Goal: Answer question/provide support

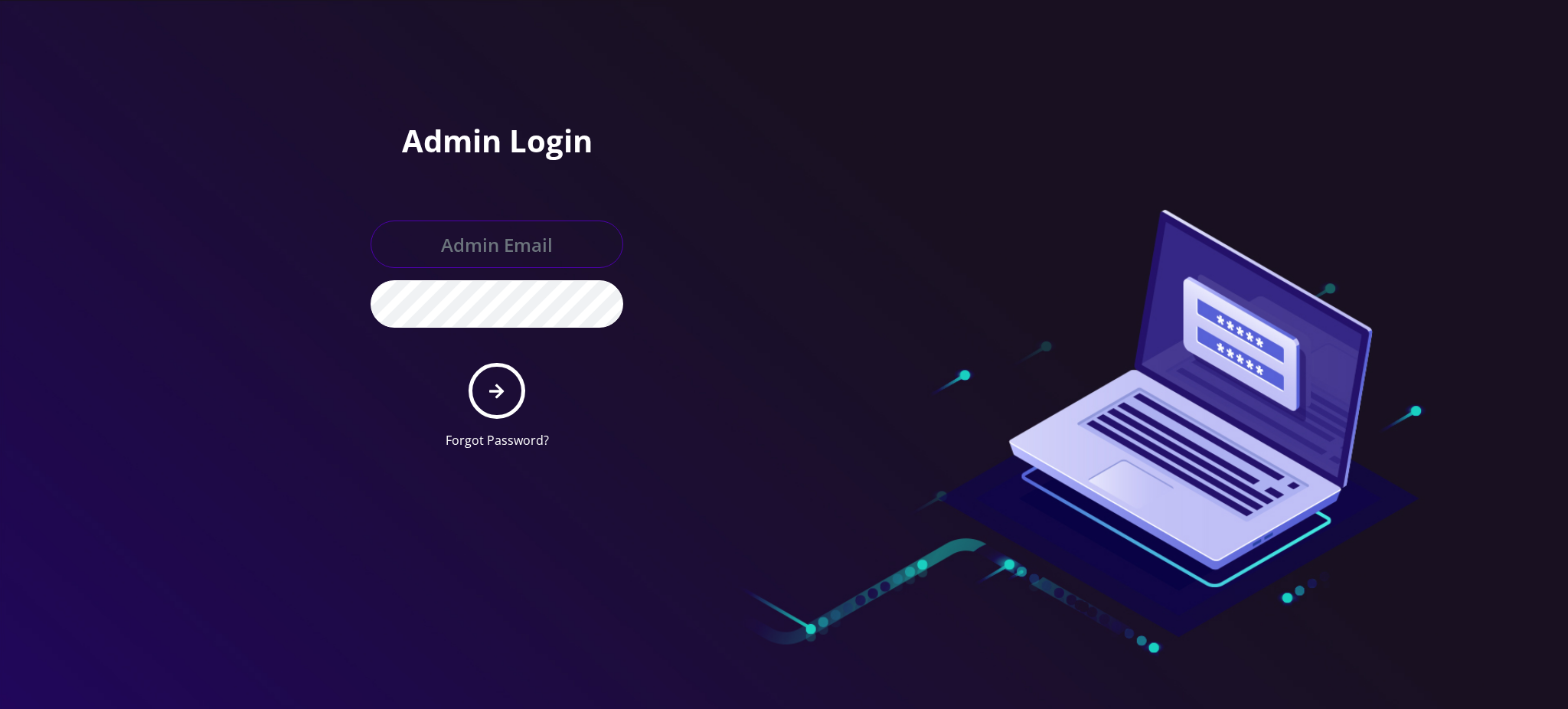
type input "[PERSON_NAME][EMAIL_ADDRESS][DOMAIN_NAME]"
click at [495, 400] on button "submit" at bounding box center [496, 390] width 56 height 56
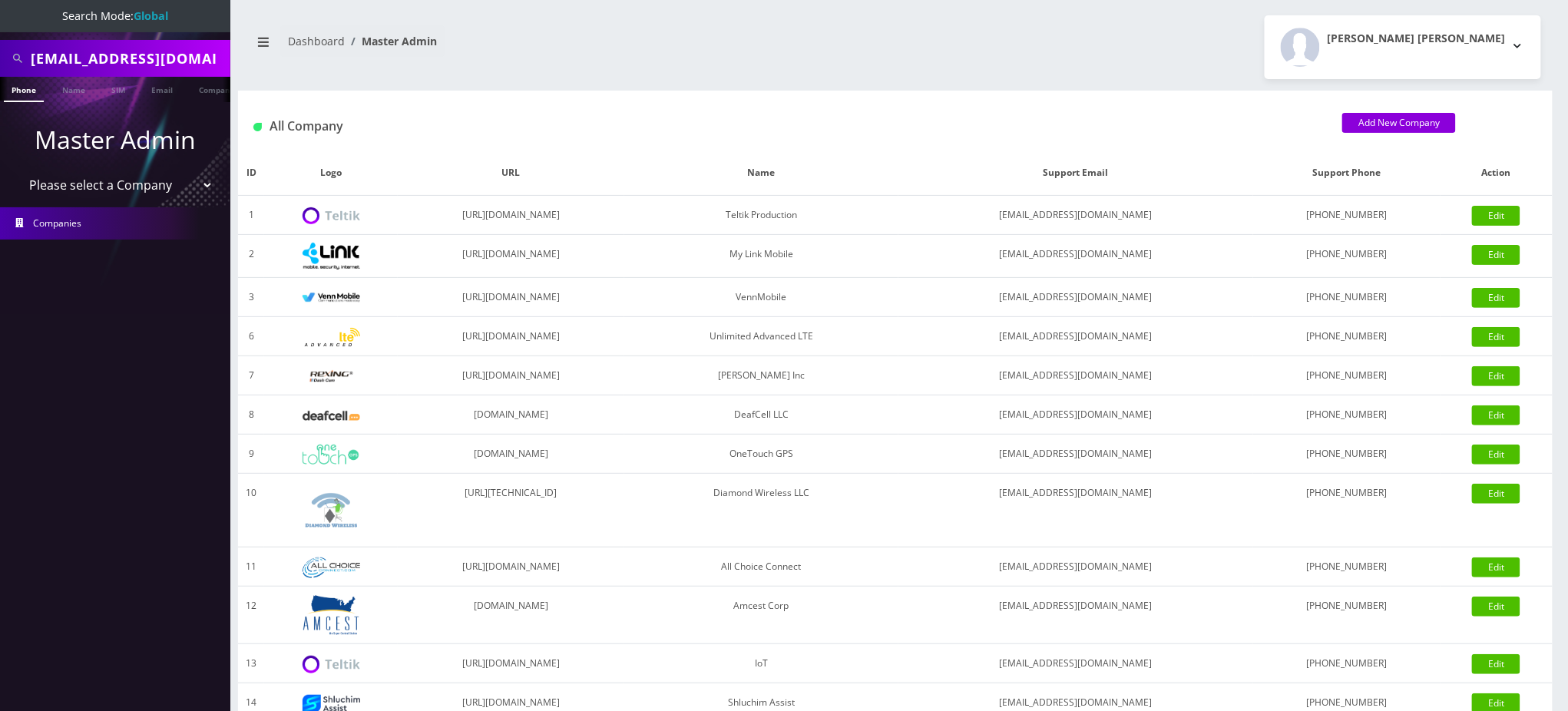
click at [109, 53] on input "s.garemani@gmail.com" at bounding box center [129, 58] width 196 height 29
paste input "[PHONE_NUMBER]"
type input "5743003816"
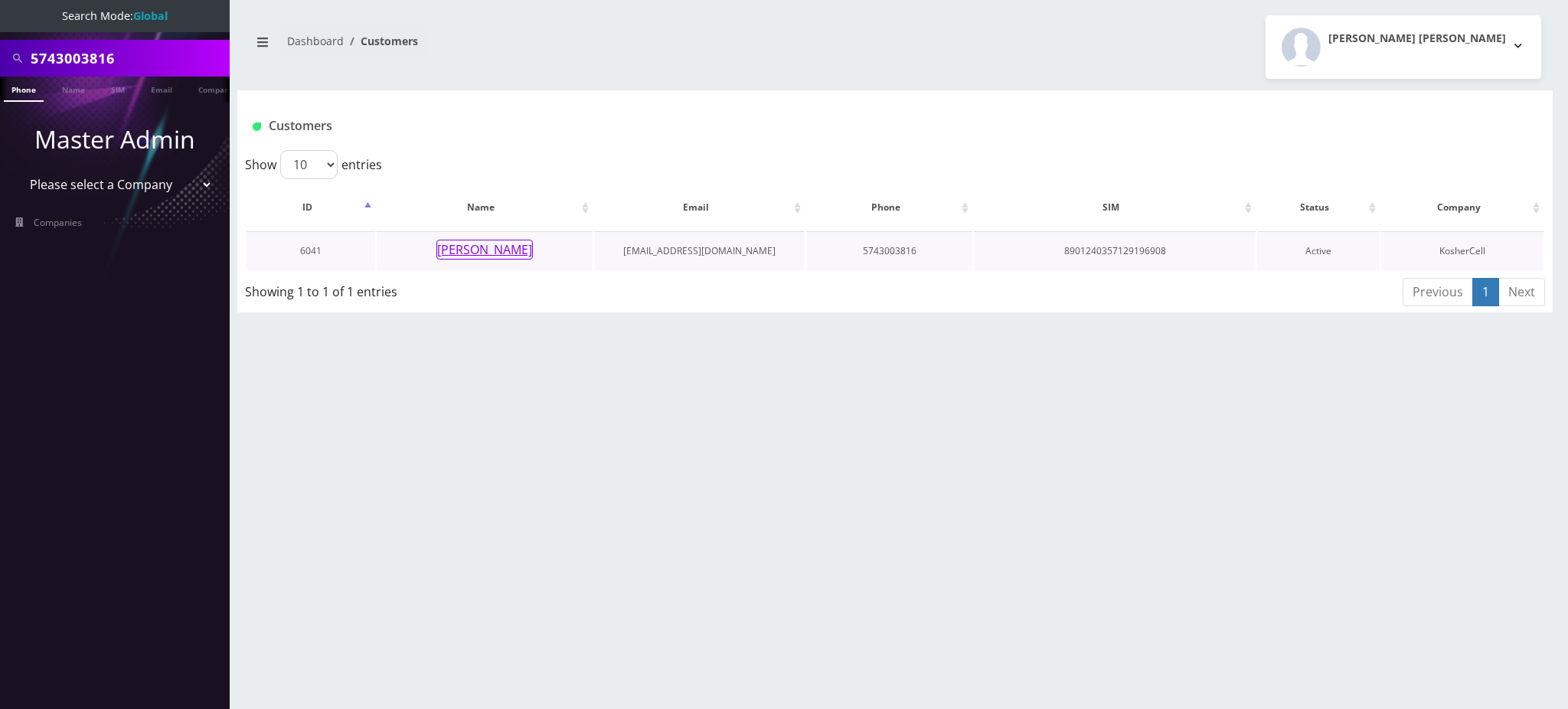
click at [476, 245] on button "[PERSON_NAME]" at bounding box center [485, 250] width 96 height 20
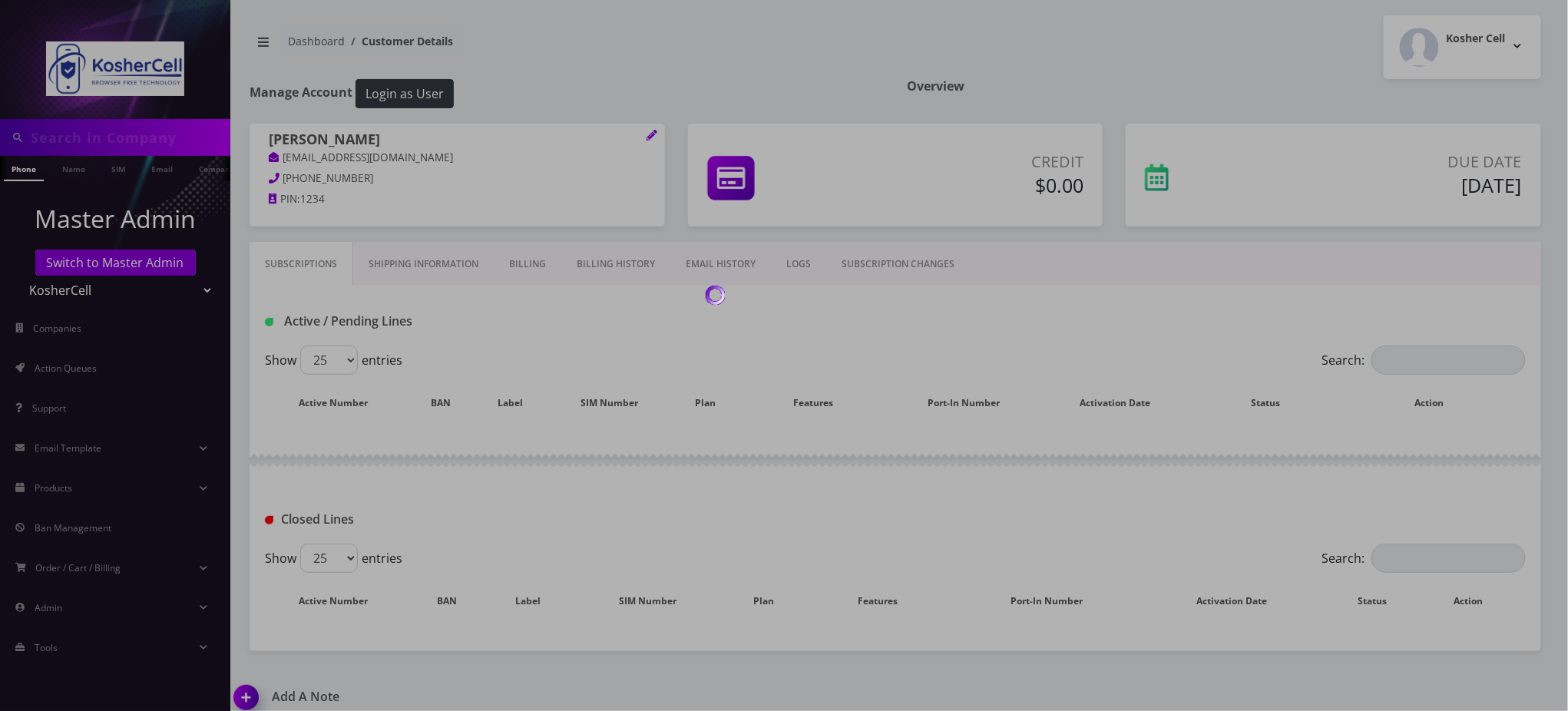
type input "5743003816"
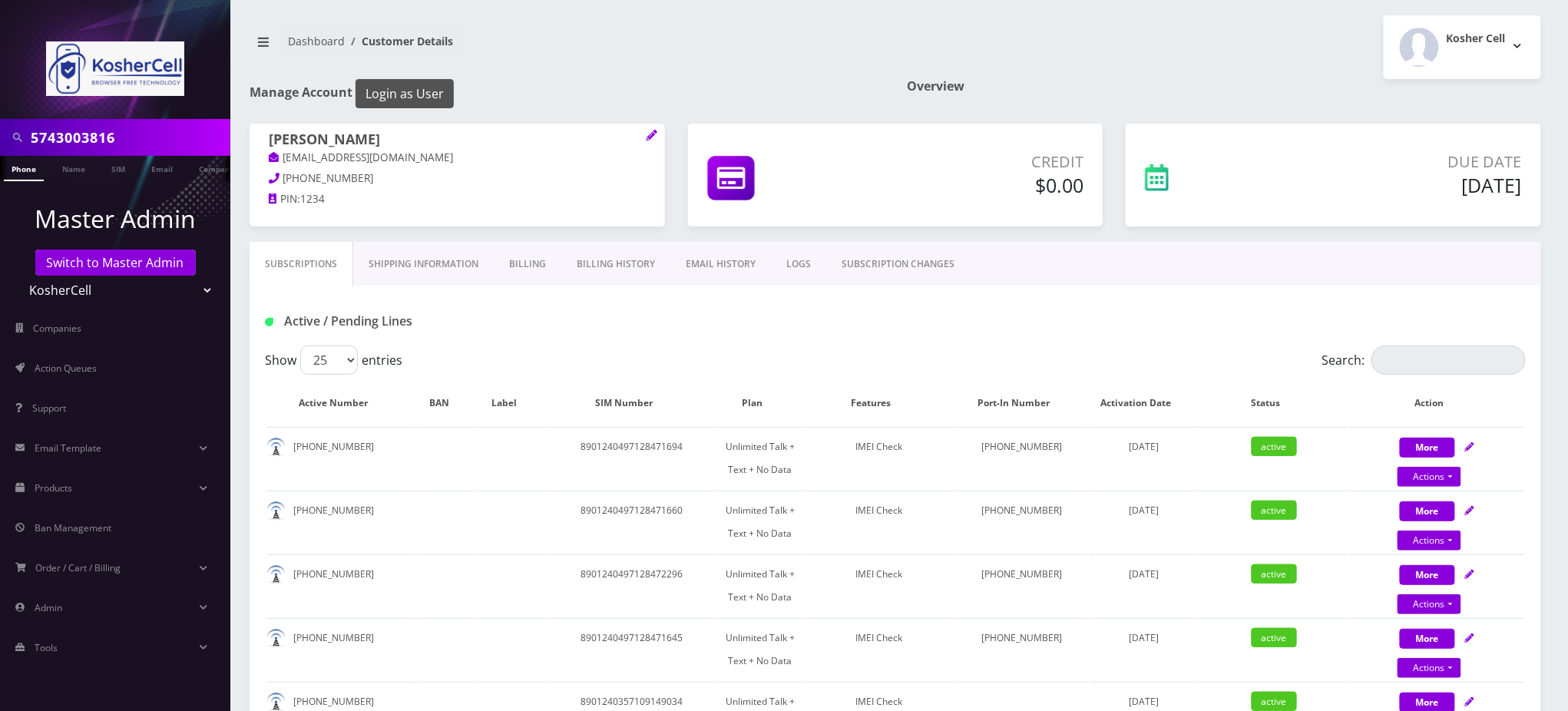
click at [421, 89] on button "Login as User" at bounding box center [405, 93] width 98 height 29
click at [605, 266] on link "Billing History" at bounding box center [616, 264] width 109 height 44
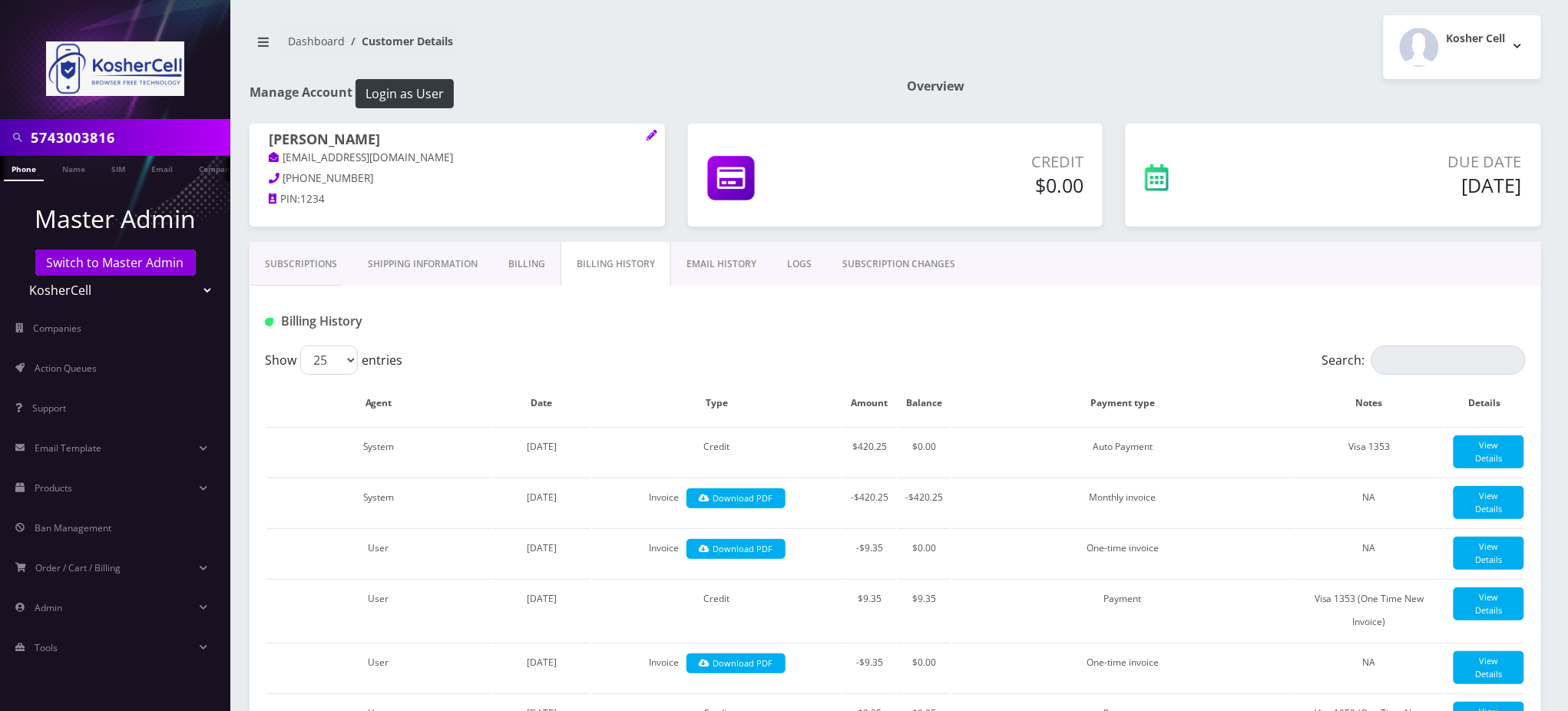
click at [814, 79] on h1 "Manage Account Login as User" at bounding box center [567, 93] width 634 height 29
click at [332, 262] on link "Subscriptions" at bounding box center [300, 264] width 103 height 44
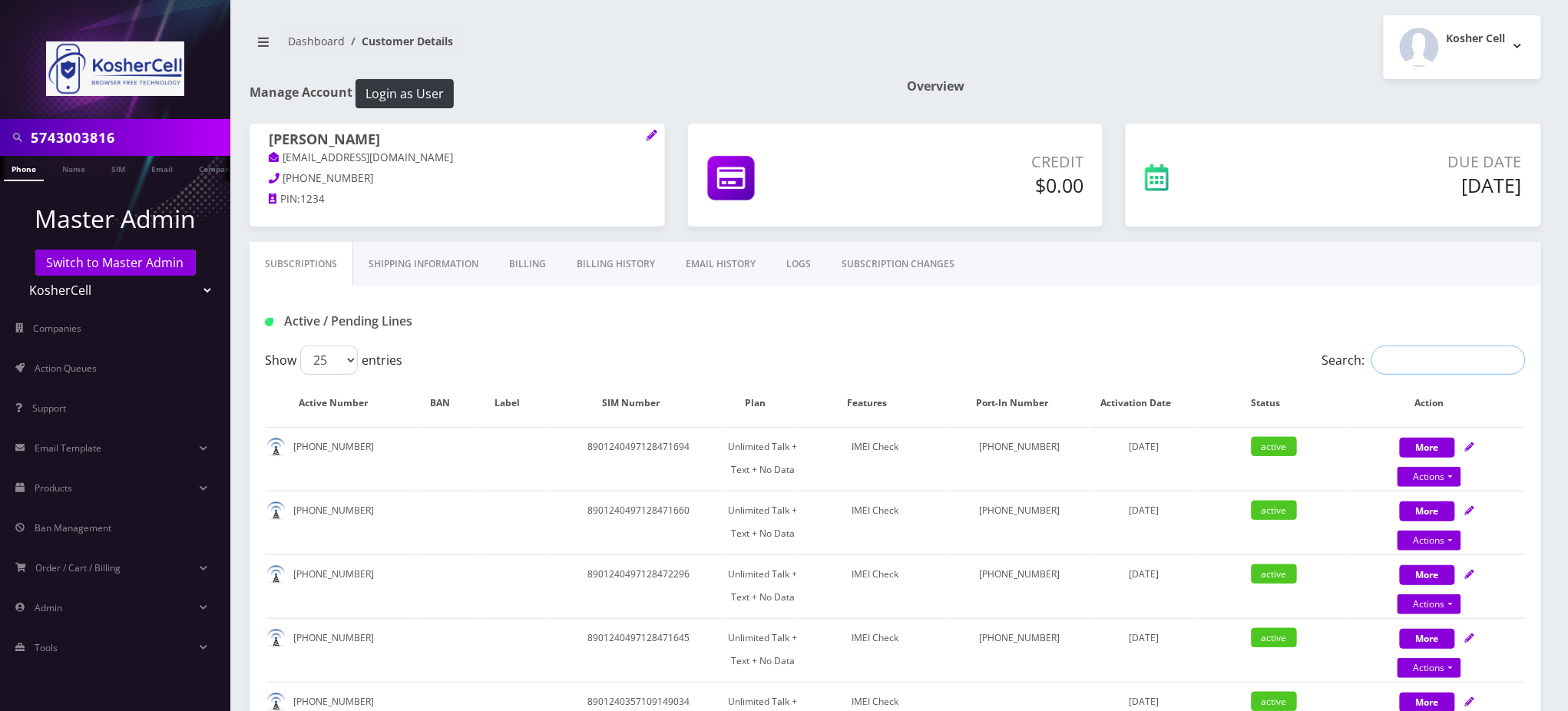
click at [1422, 352] on input "Search:" at bounding box center [1449, 360] width 154 height 29
paste input "[PHONE_NUMBER]"
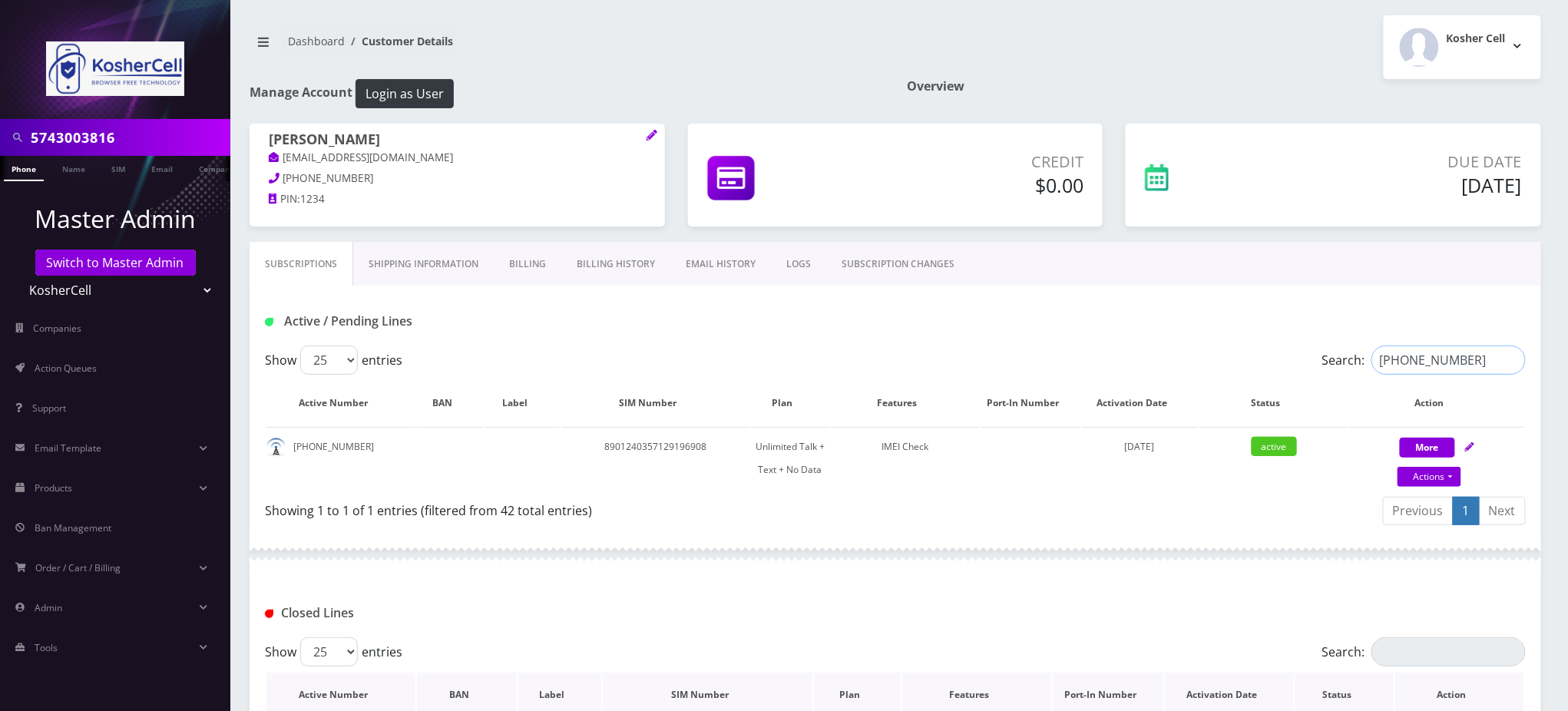
type input "[PHONE_NUMBER]"
drag, startPoint x: 363, startPoint y: 139, endPoint x: 263, endPoint y: 134, distance: 100.1
click at [263, 134] on div "[PERSON_NAME] [EMAIL_ADDRESS][DOMAIN_NAME] [PHONE_NUMBER] PIN: 1234" at bounding box center [457, 171] width 416 height 96
copy h1 "[PERSON_NAME]"
click at [1116, 53] on div "Kosher Cell Logout" at bounding box center [1224, 47] width 658 height 63
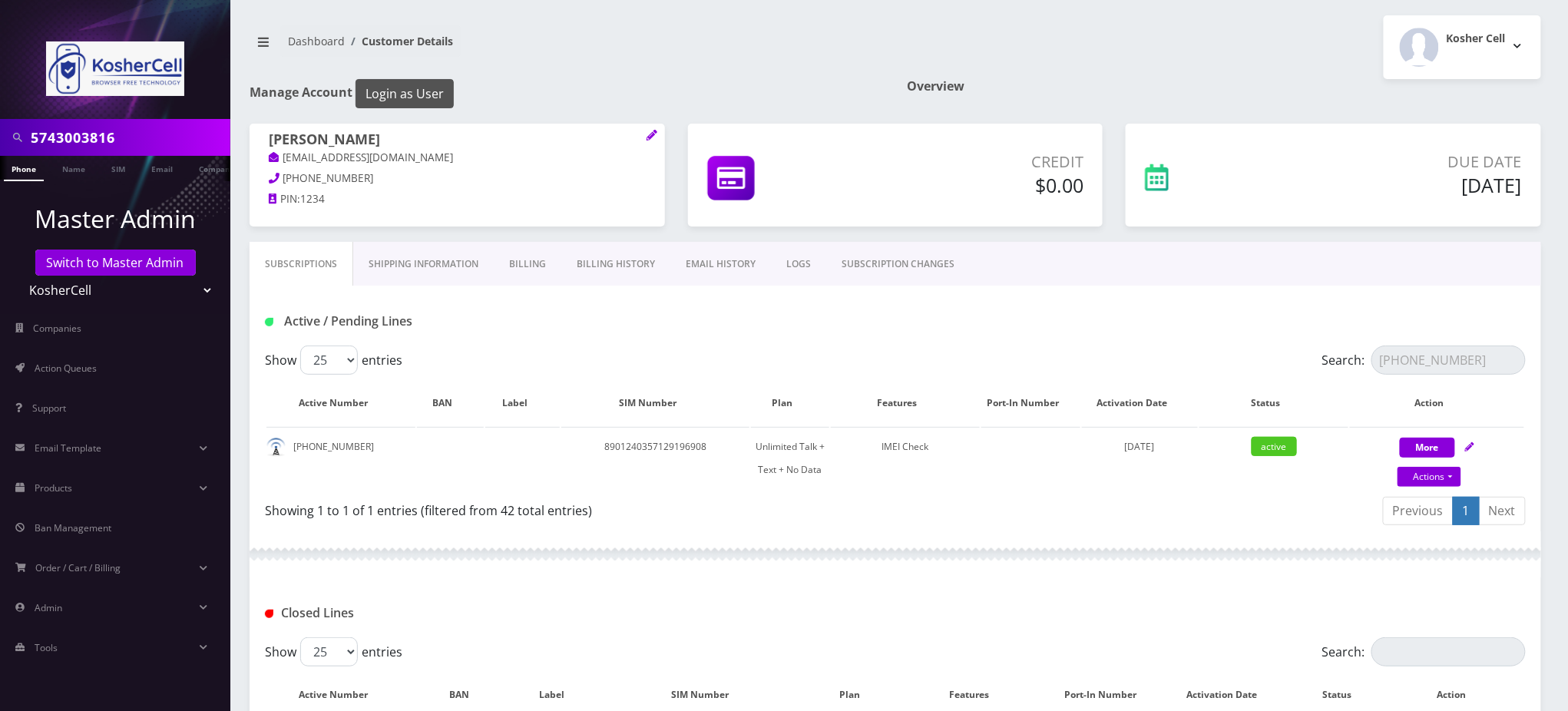
click at [428, 98] on button "Login as User" at bounding box center [405, 93] width 98 height 29
click at [717, 59] on nav "Dashboard Customer Details" at bounding box center [567, 47] width 634 height 43
click at [1059, 516] on div "Previous 1 Next" at bounding box center [1217, 513] width 619 height 36
click at [582, 66] on nav "Dashboard Customer Details" at bounding box center [567, 47] width 634 height 43
